Goal: Information Seeking & Learning: Learn about a topic

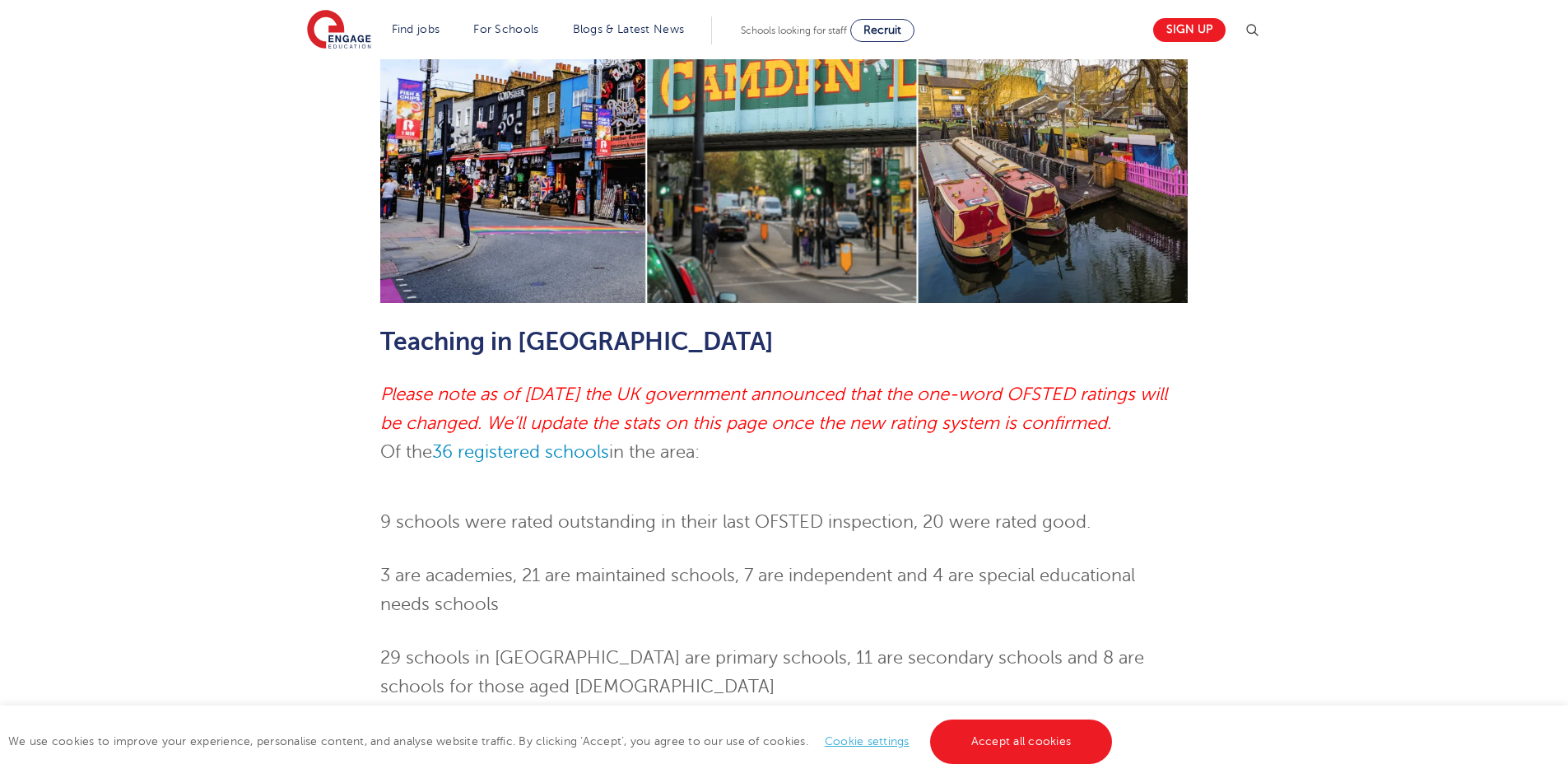
scroll to position [576, 0]
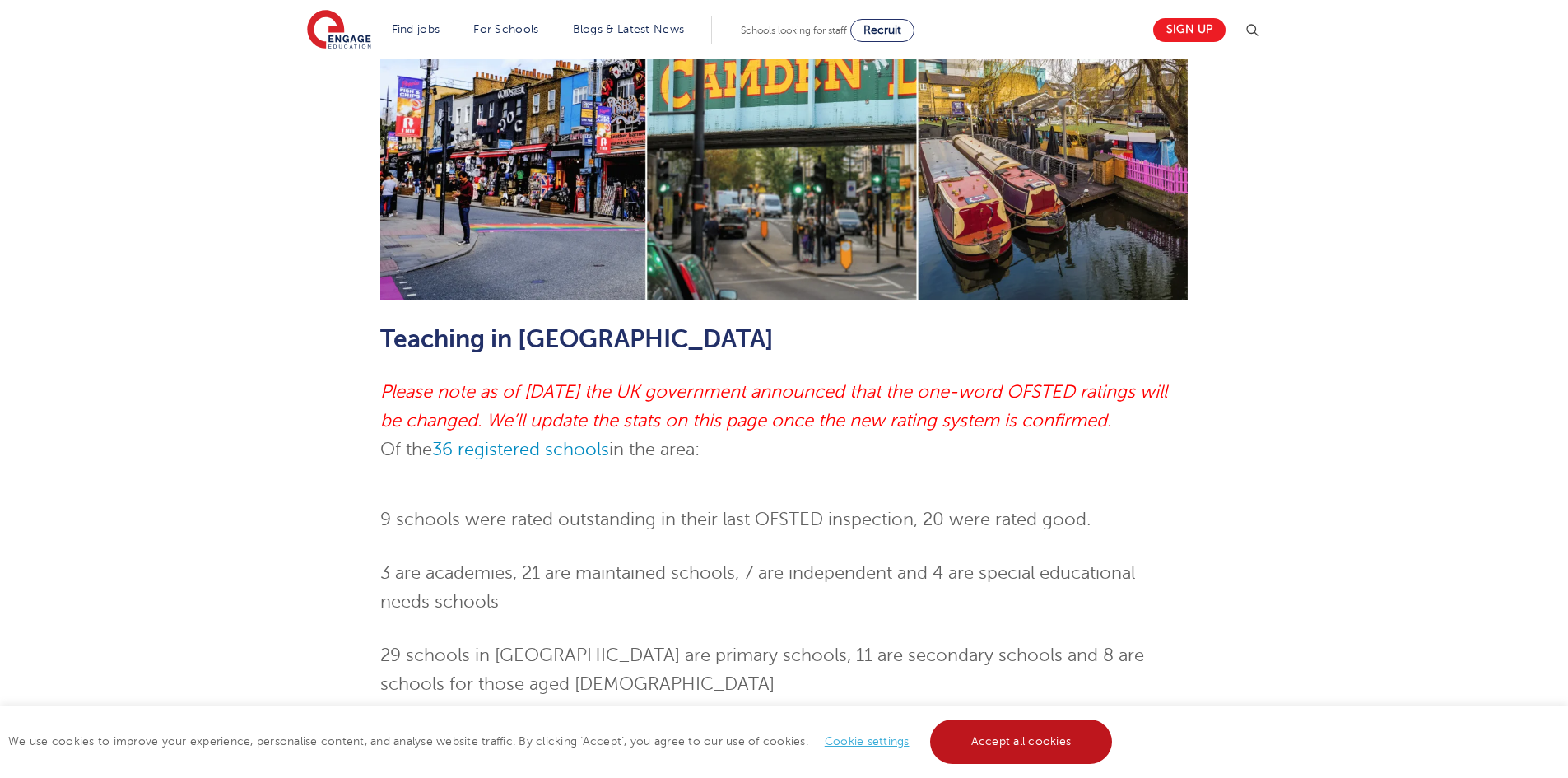
click at [1052, 739] on link "Accept all cookies" at bounding box center [1021, 742] width 183 height 45
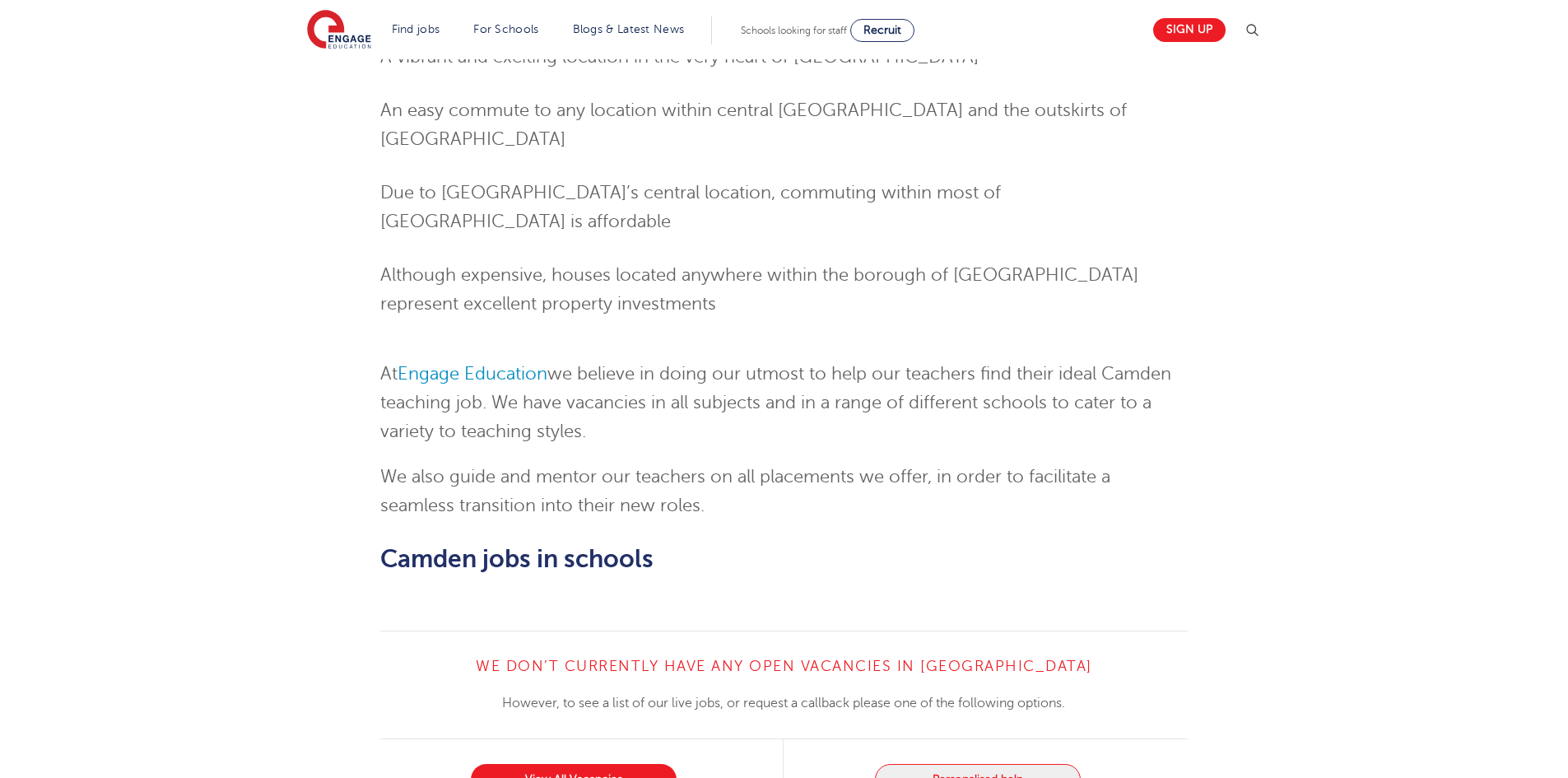
scroll to position [1482, 0]
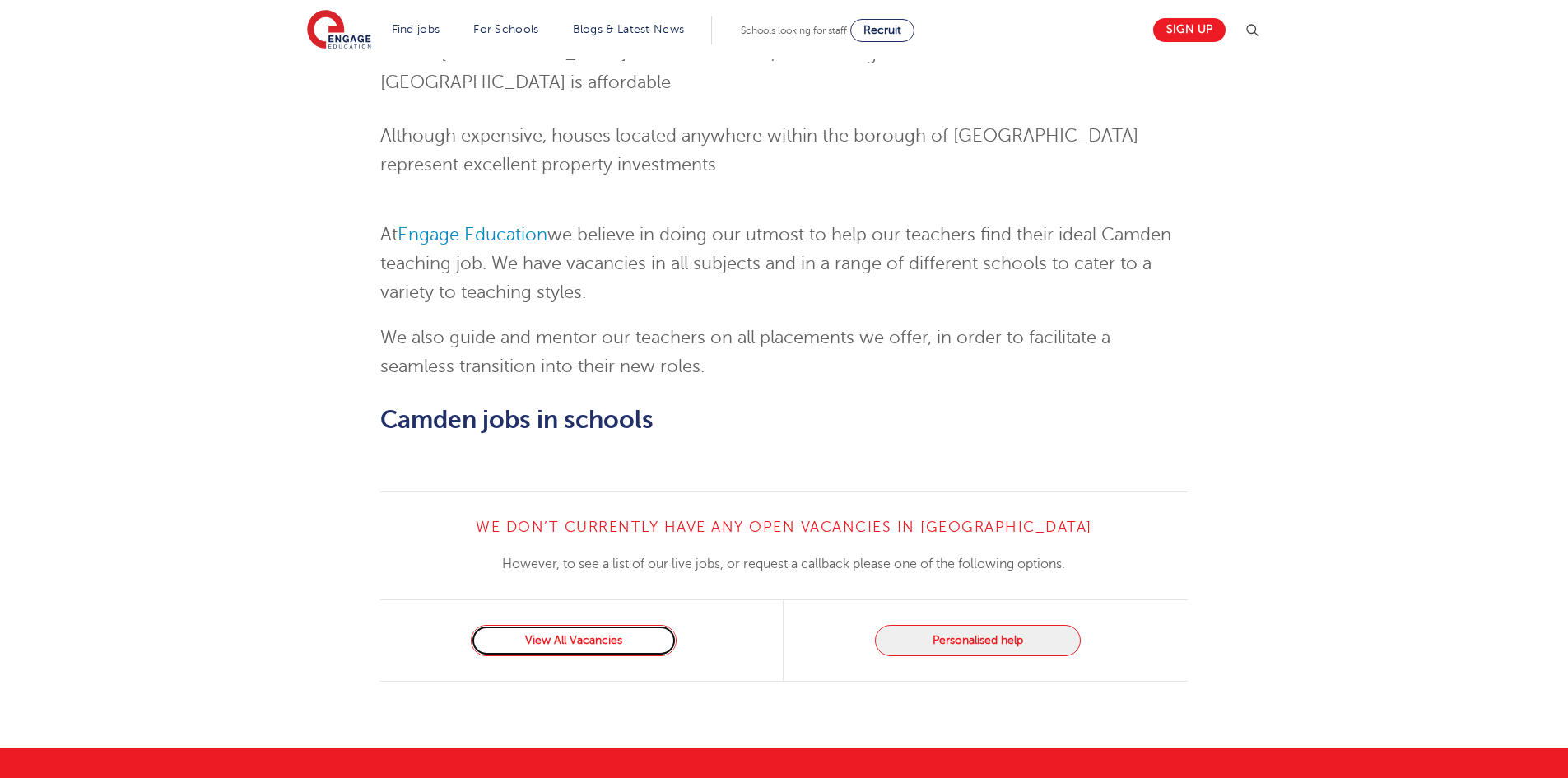
click at [582, 625] on link "View All Vacancies" at bounding box center [573, 640] width 206 height 31
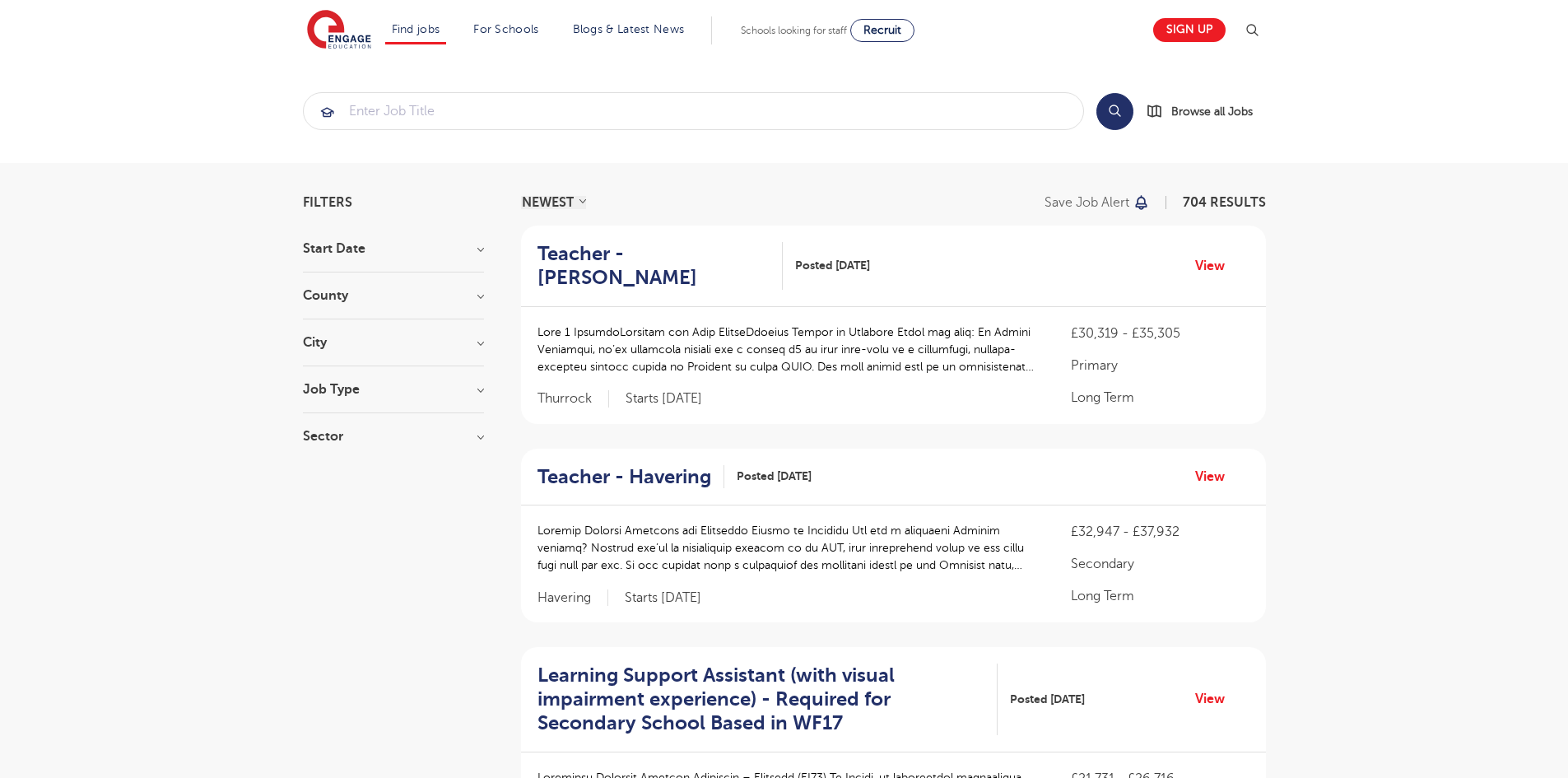
click at [483, 338] on h3 "City" at bounding box center [393, 342] width 181 height 13
click at [341, 497] on div "Hounslow 60 Leeds 37 Wandsworth 30 Broxbourne 28 Newham 27 Show more" at bounding box center [393, 452] width 181 height 172
click at [339, 520] on button "Show more" at bounding box center [338, 527] width 70 height 15
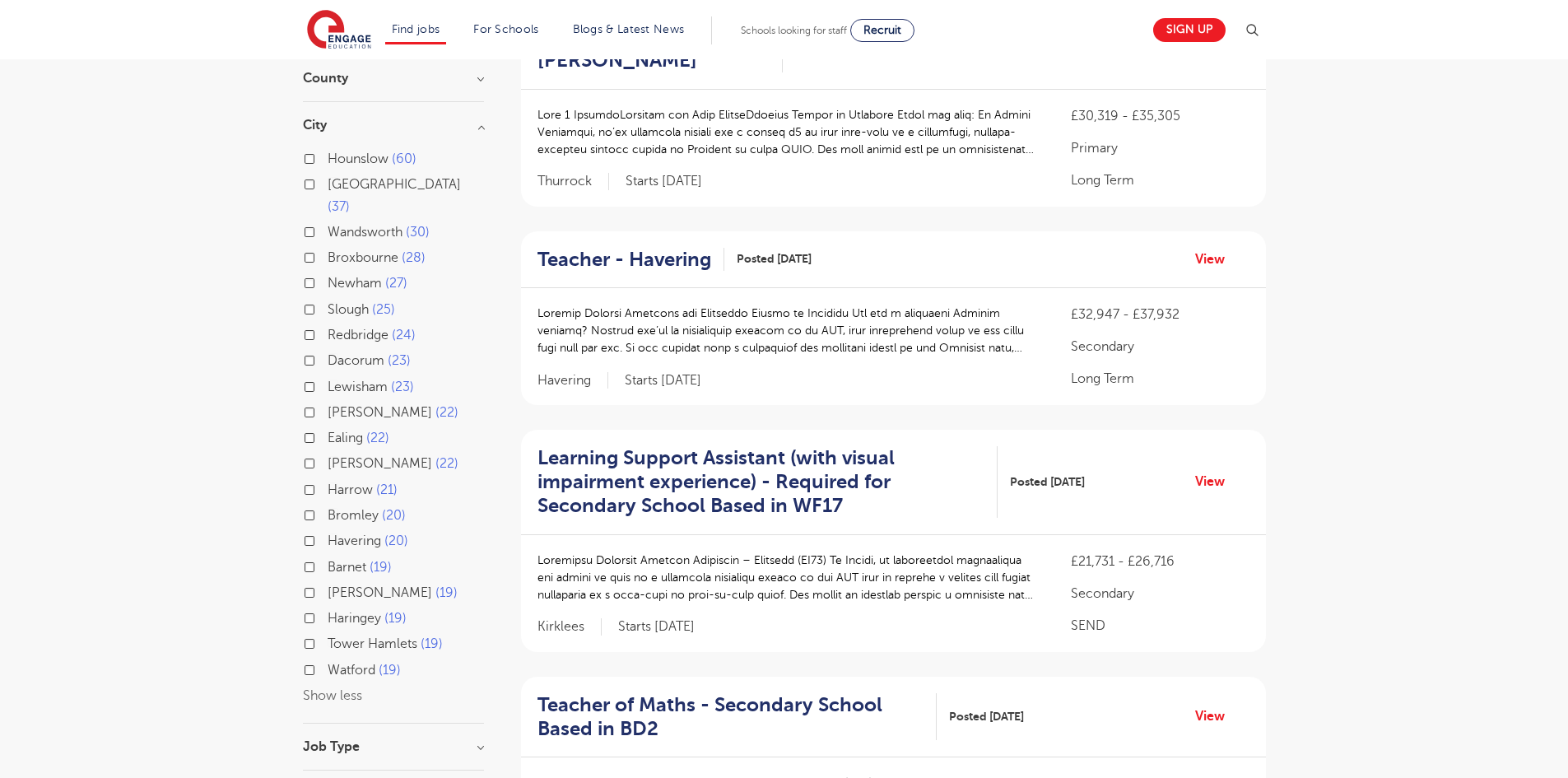
scroll to position [247, 0]
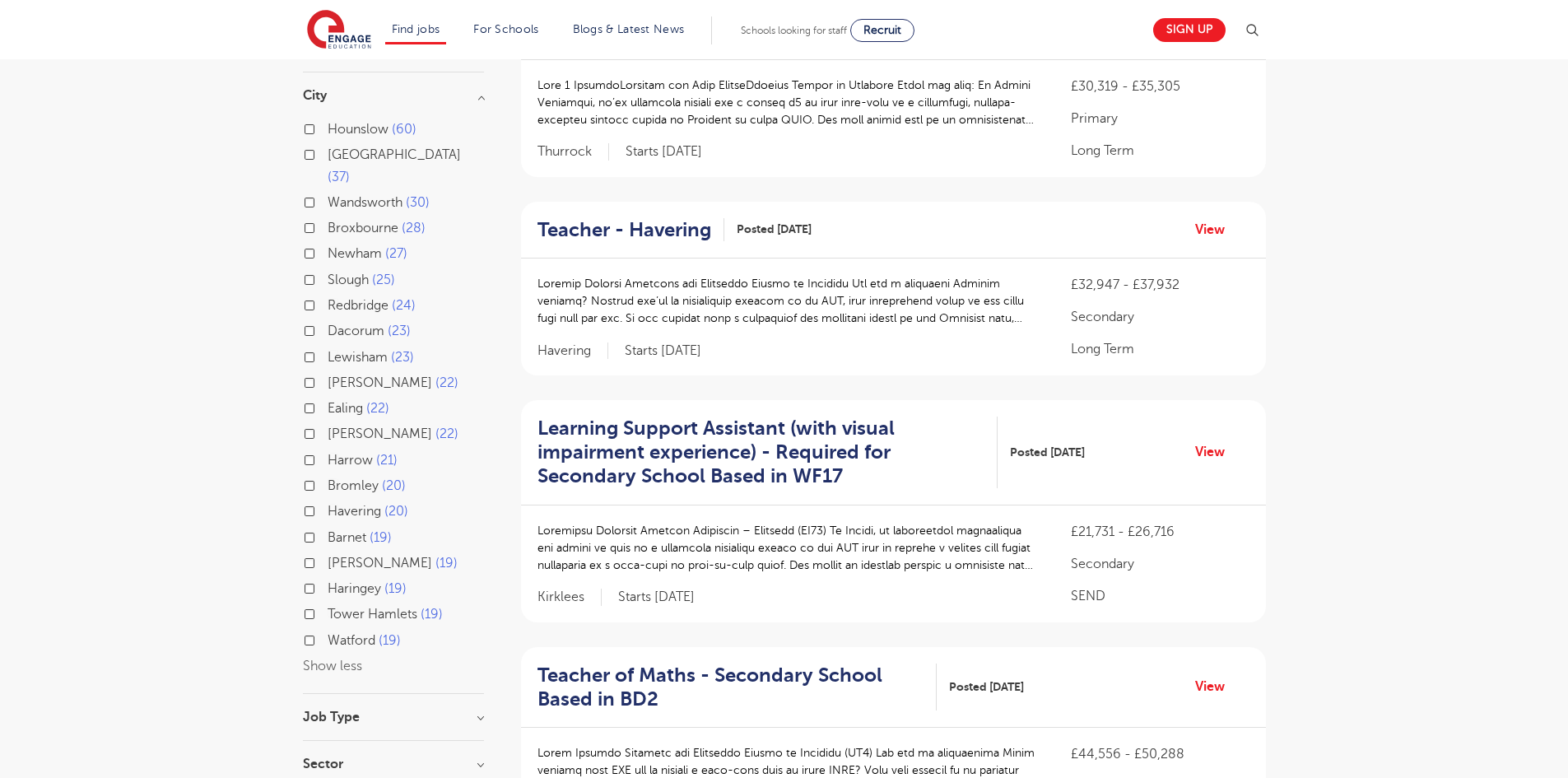
click at [328, 372] on label "Brent 22" at bounding box center [393, 383] width 131 height 22
click at [328, 376] on input "Brent 22" at bounding box center [333, 381] width 11 height 11
checkbox input "true"
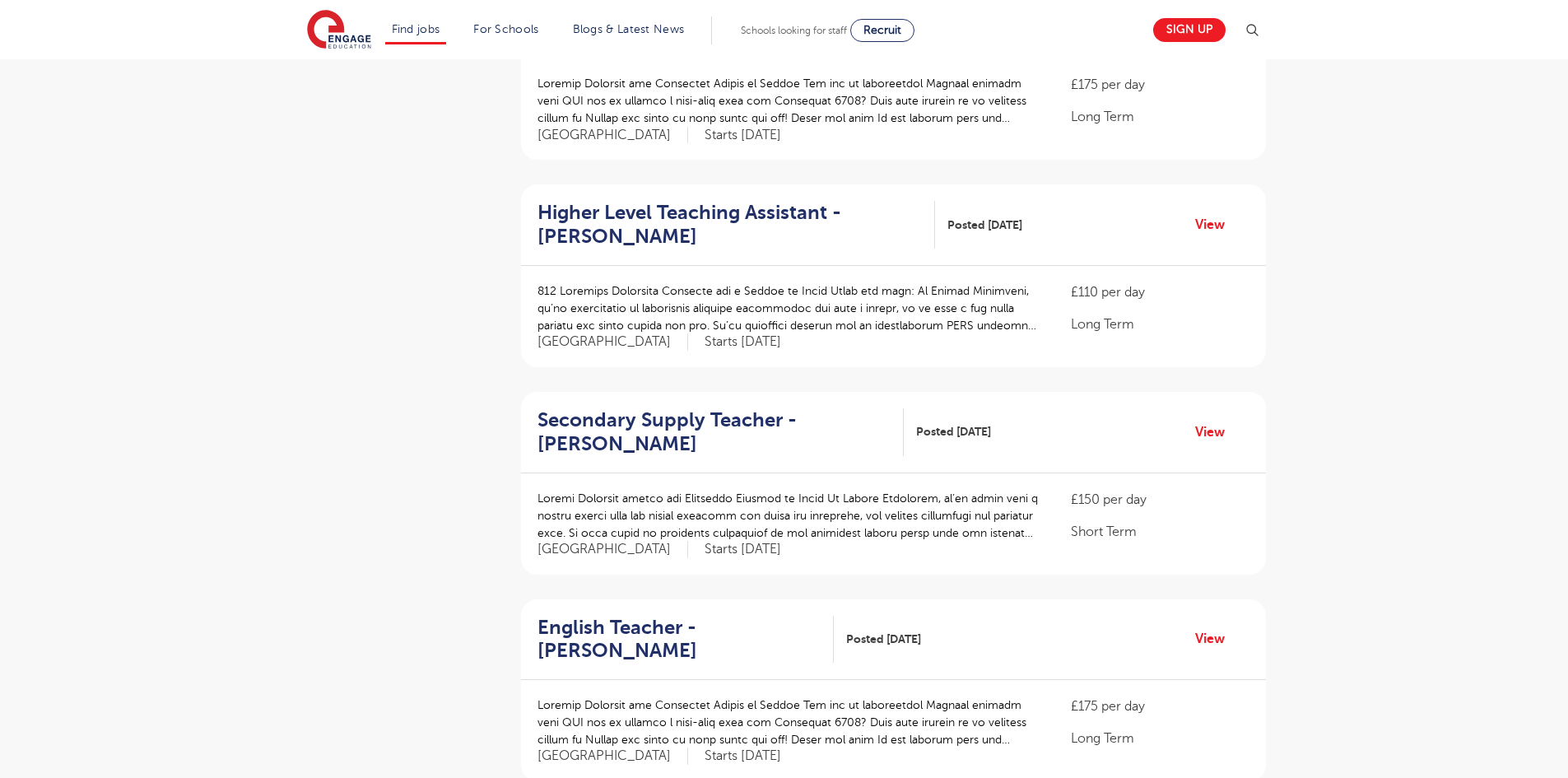
scroll to position [1564, 0]
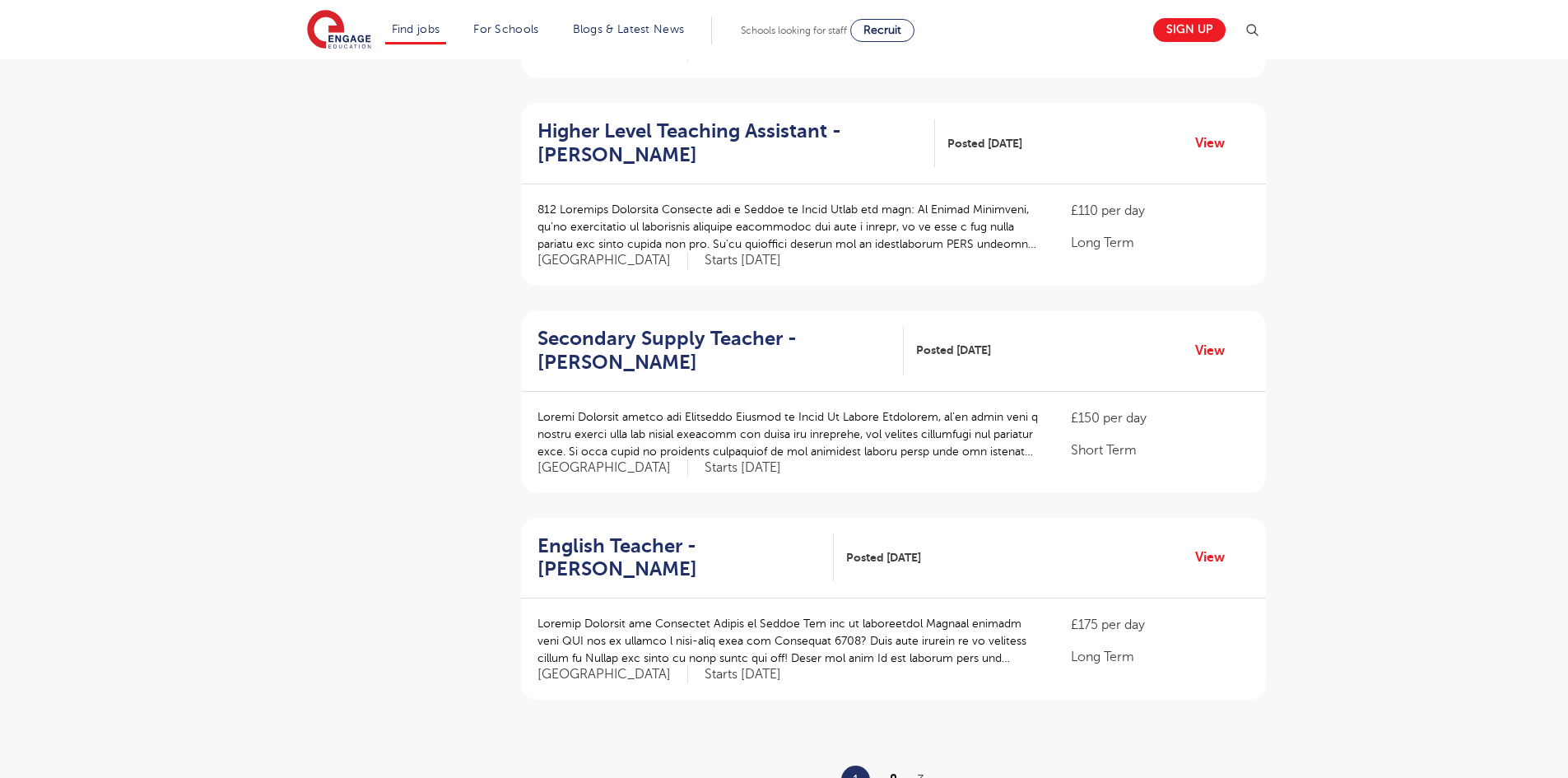
click at [895, 774] on link "2" at bounding box center [893, 781] width 7 height 15
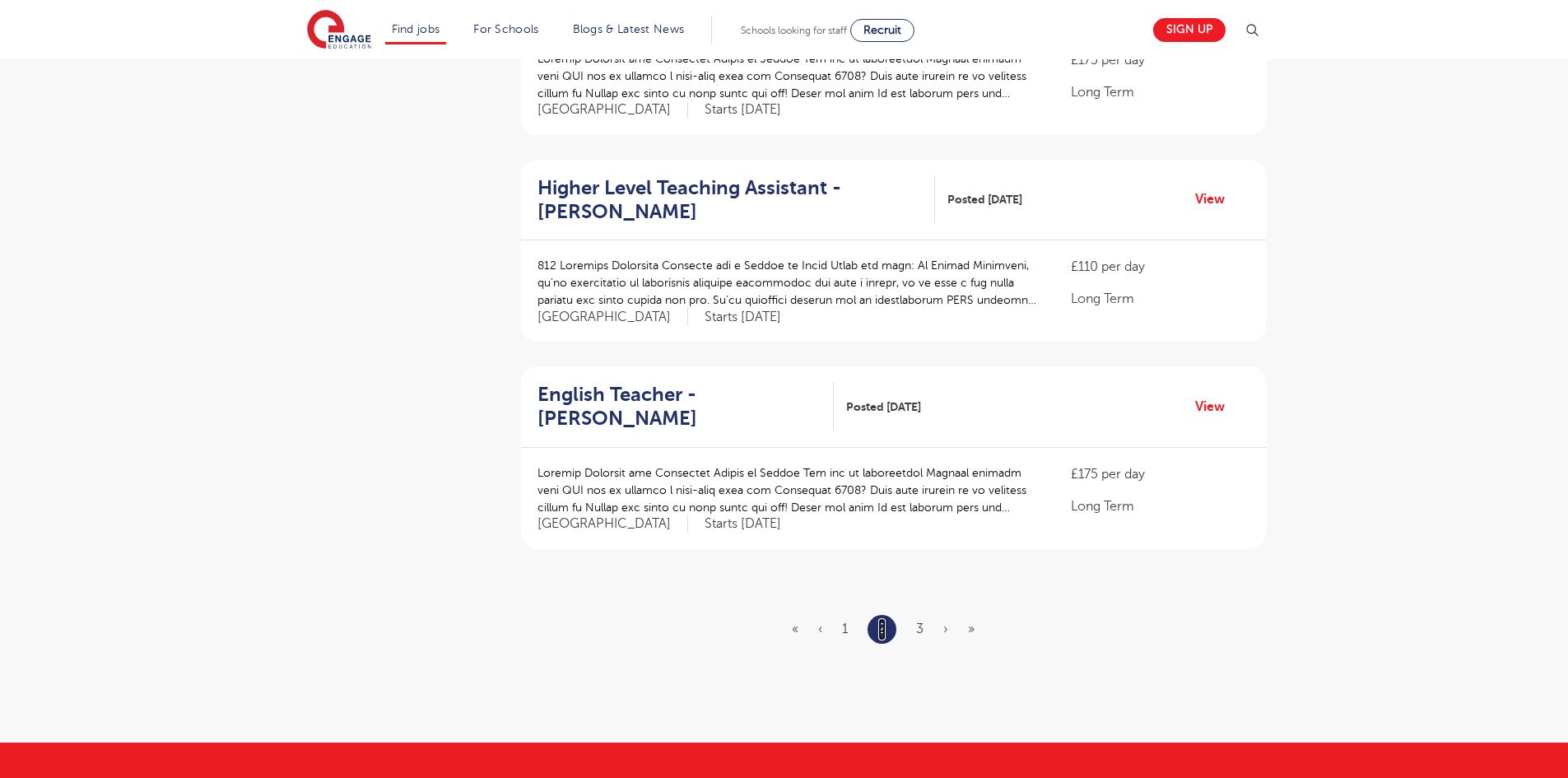
scroll to position [1729, 0]
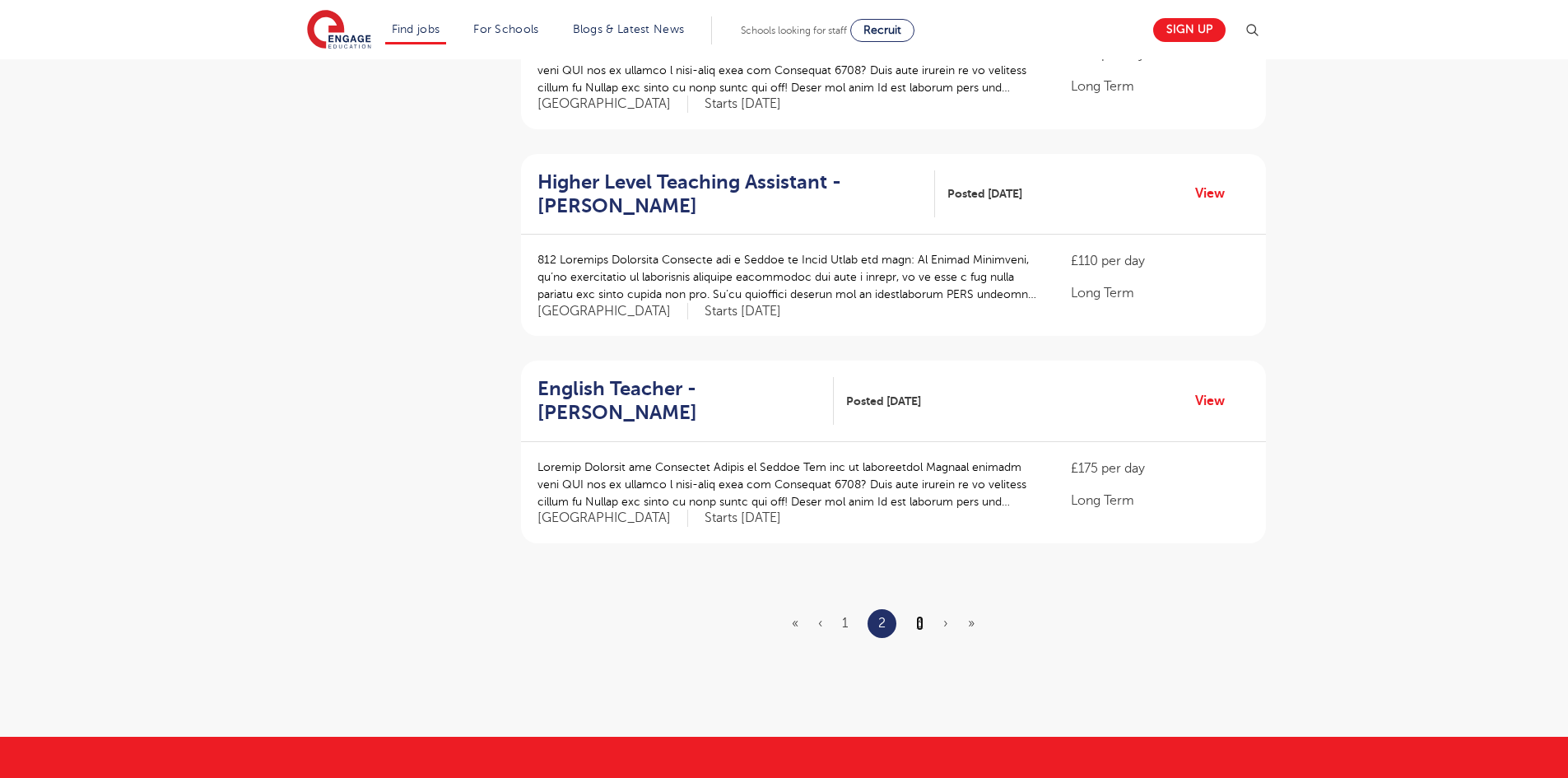
click at [924, 616] on link "3" at bounding box center [919, 623] width 7 height 15
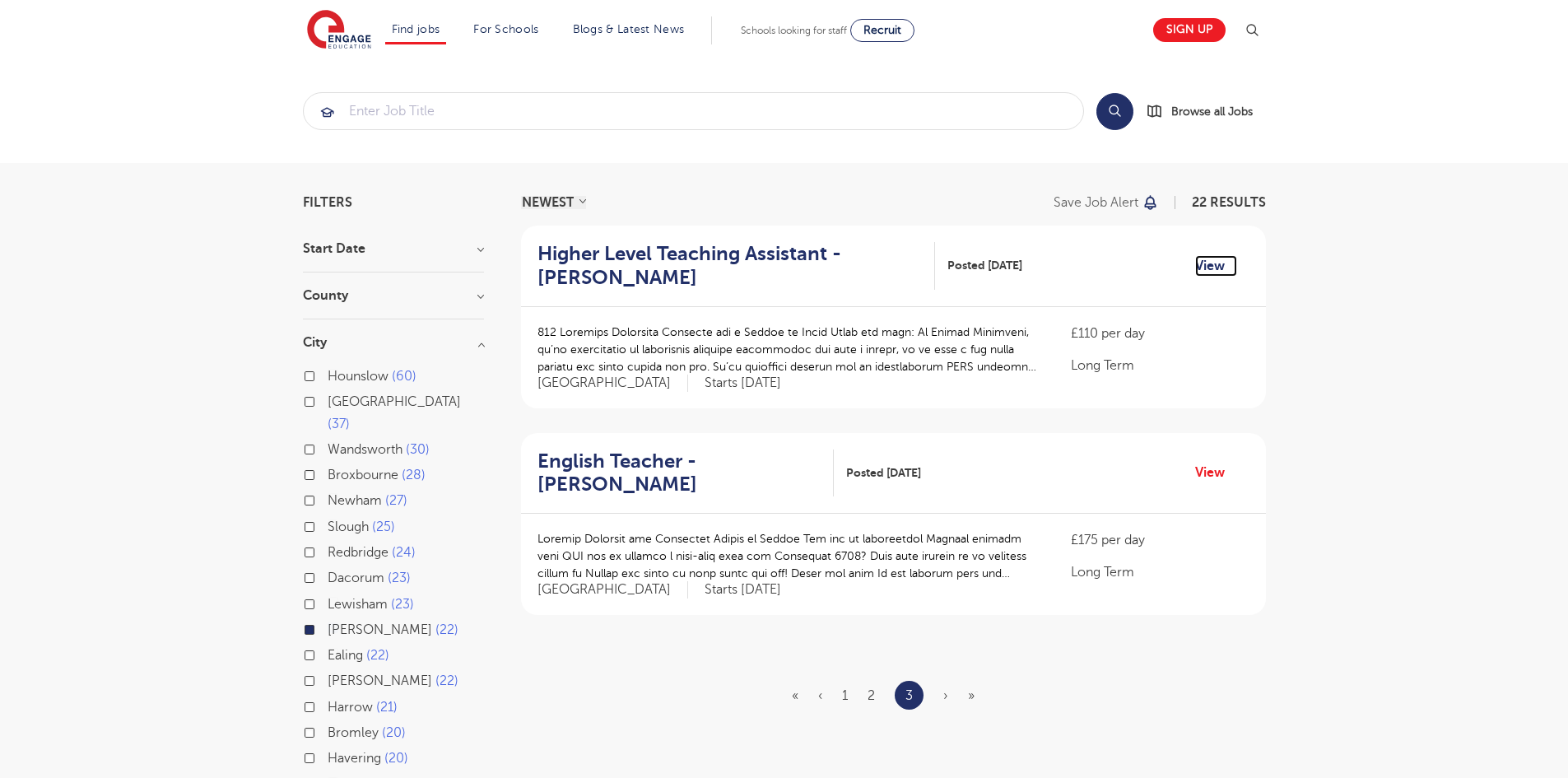
click at [1207, 267] on link "View" at bounding box center [1216, 266] width 42 height 22
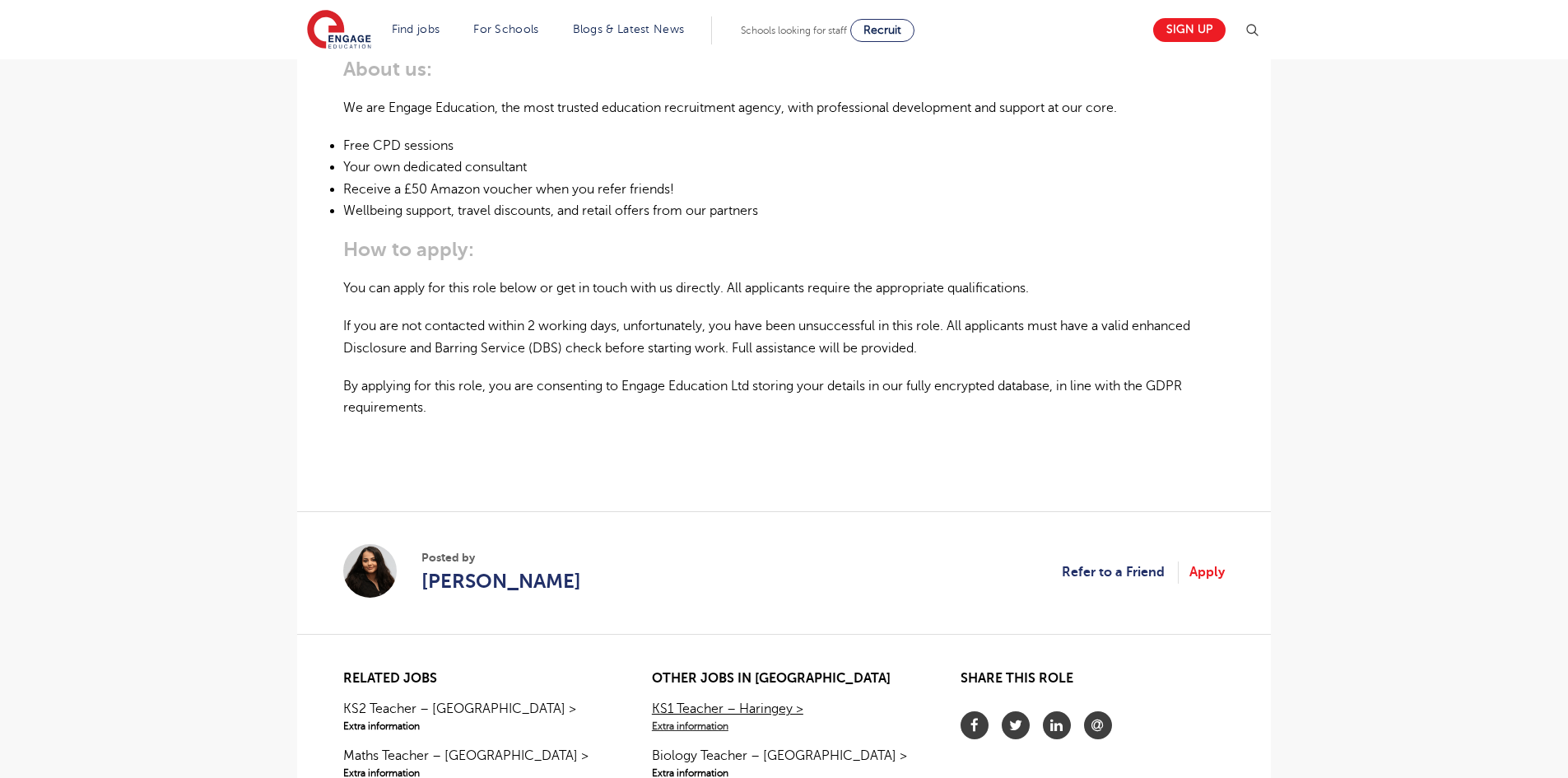
scroll to position [1070, 0]
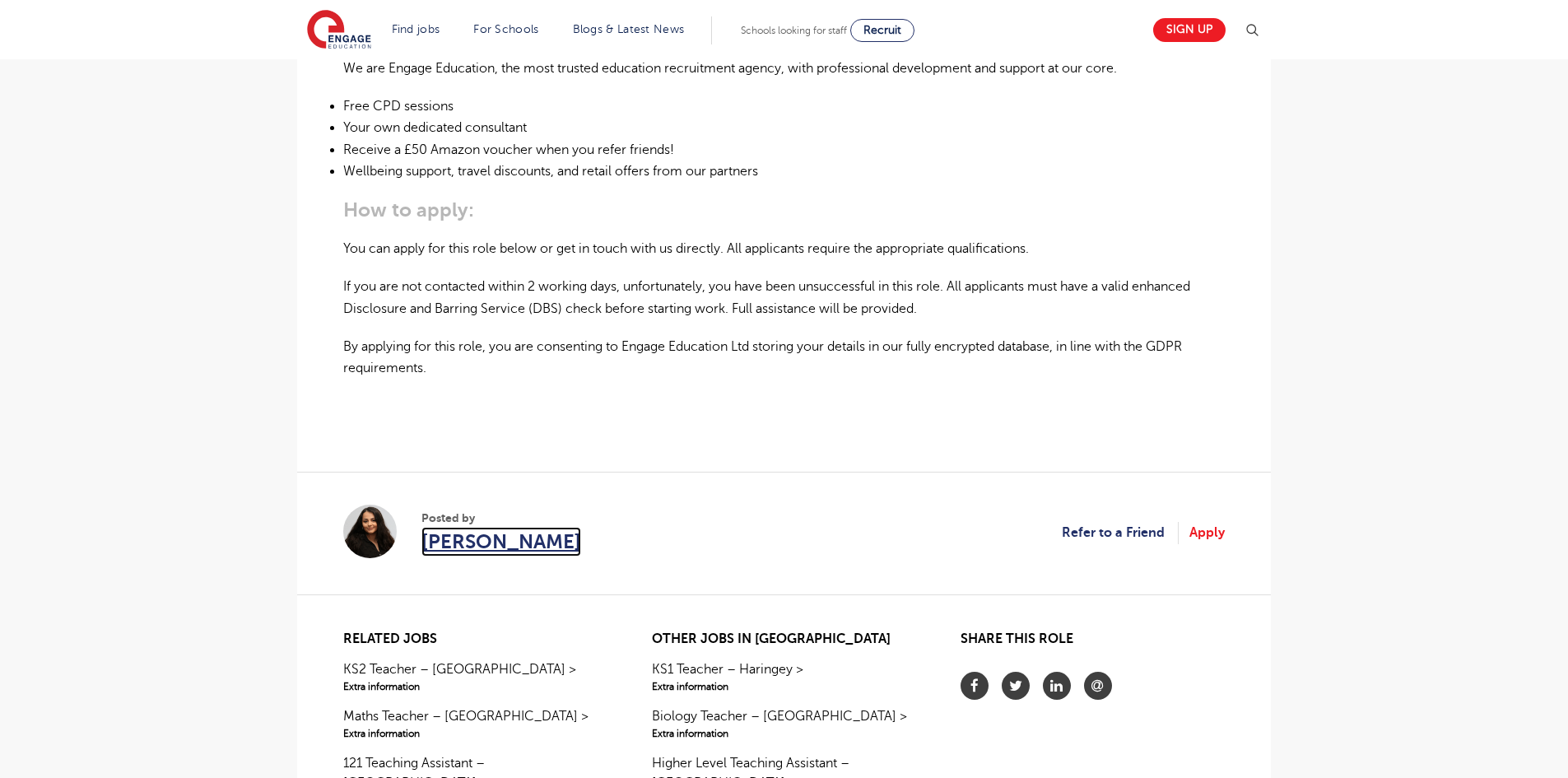
click at [475, 527] on span "[PERSON_NAME]" at bounding box center [501, 541] width 159 height 30
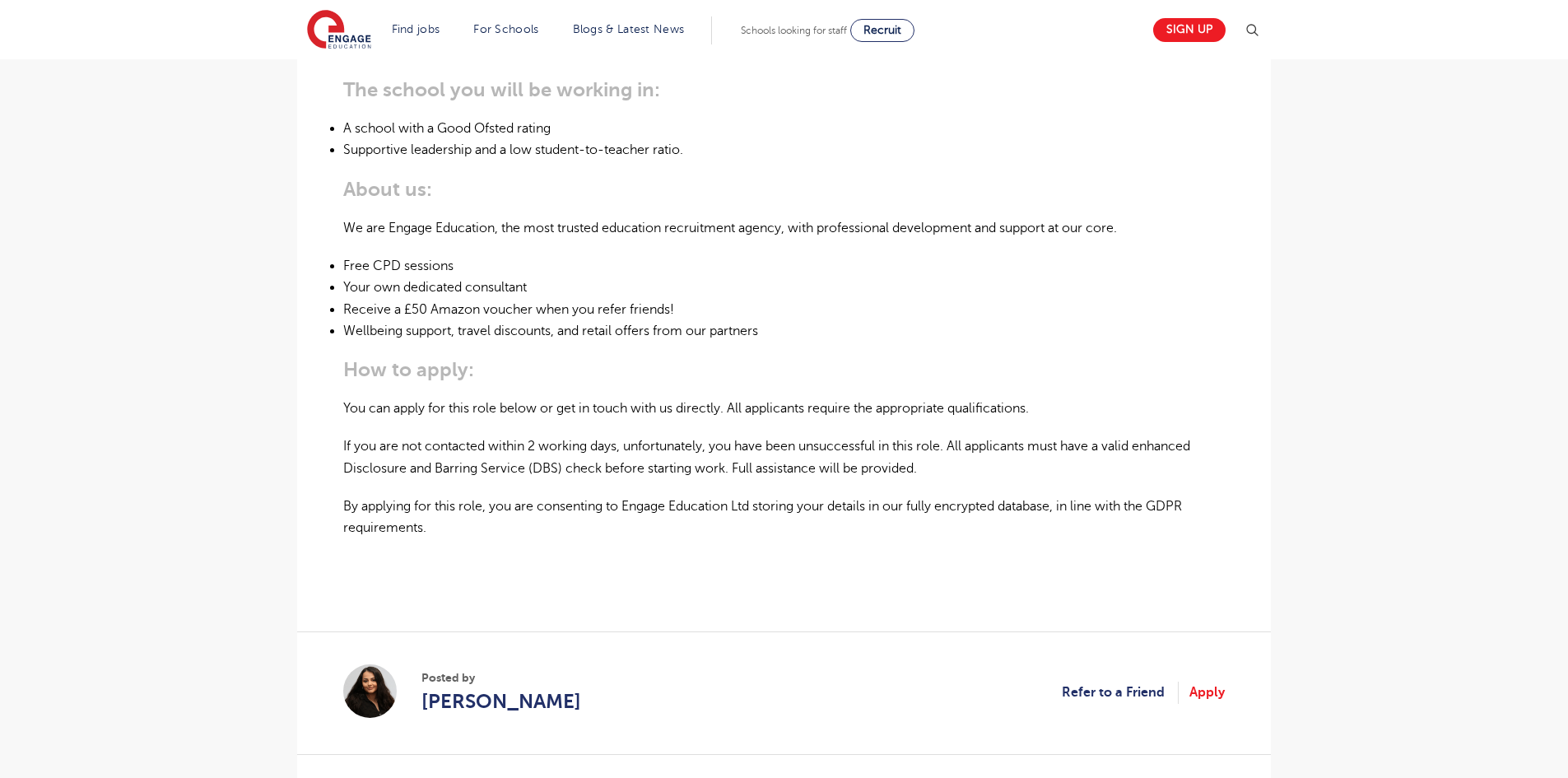
scroll to position [1235, 0]
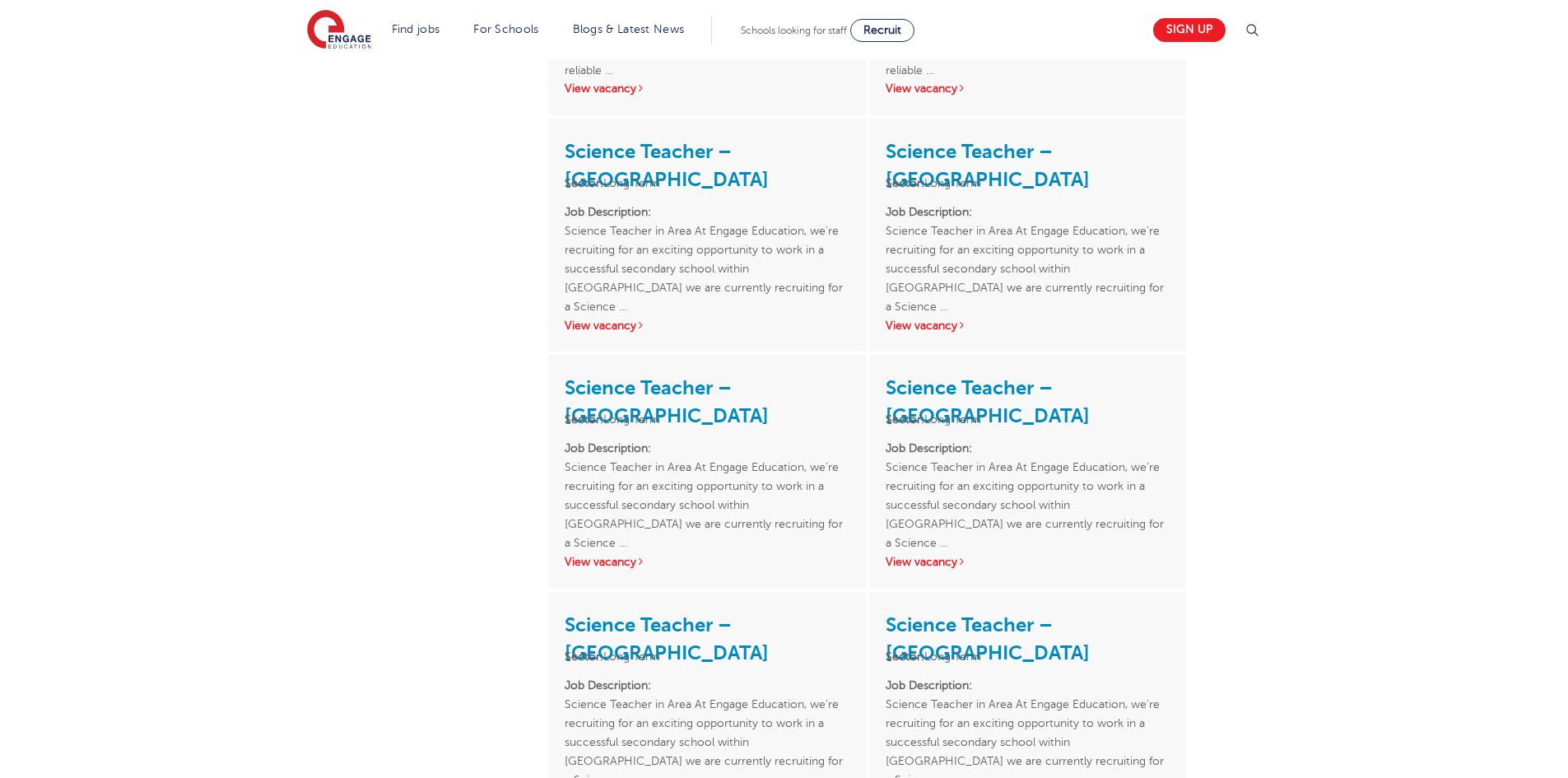
scroll to position [2223, 0]
